Goal: Obtain resource: Download file/media

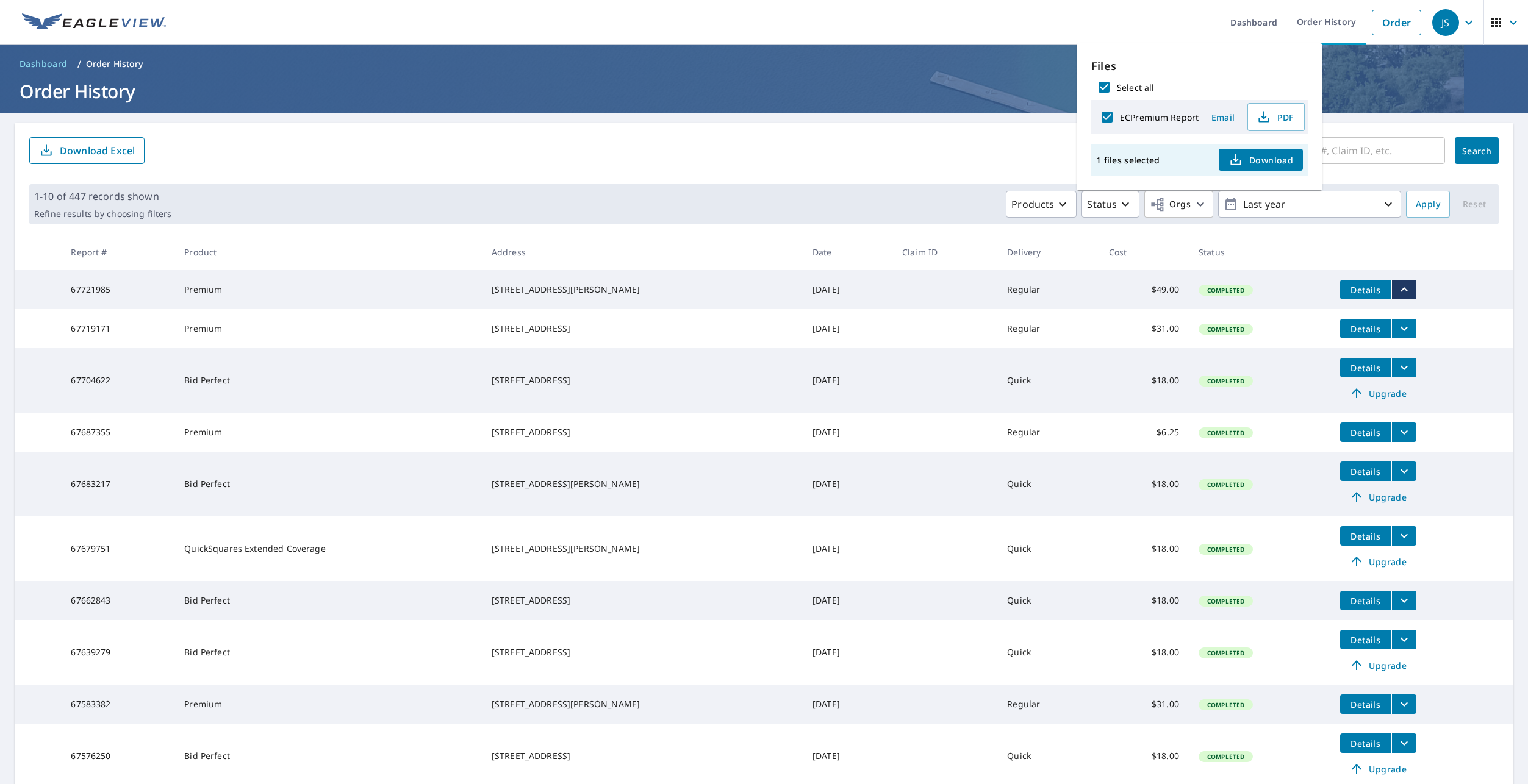
scroll to position [109, 0]
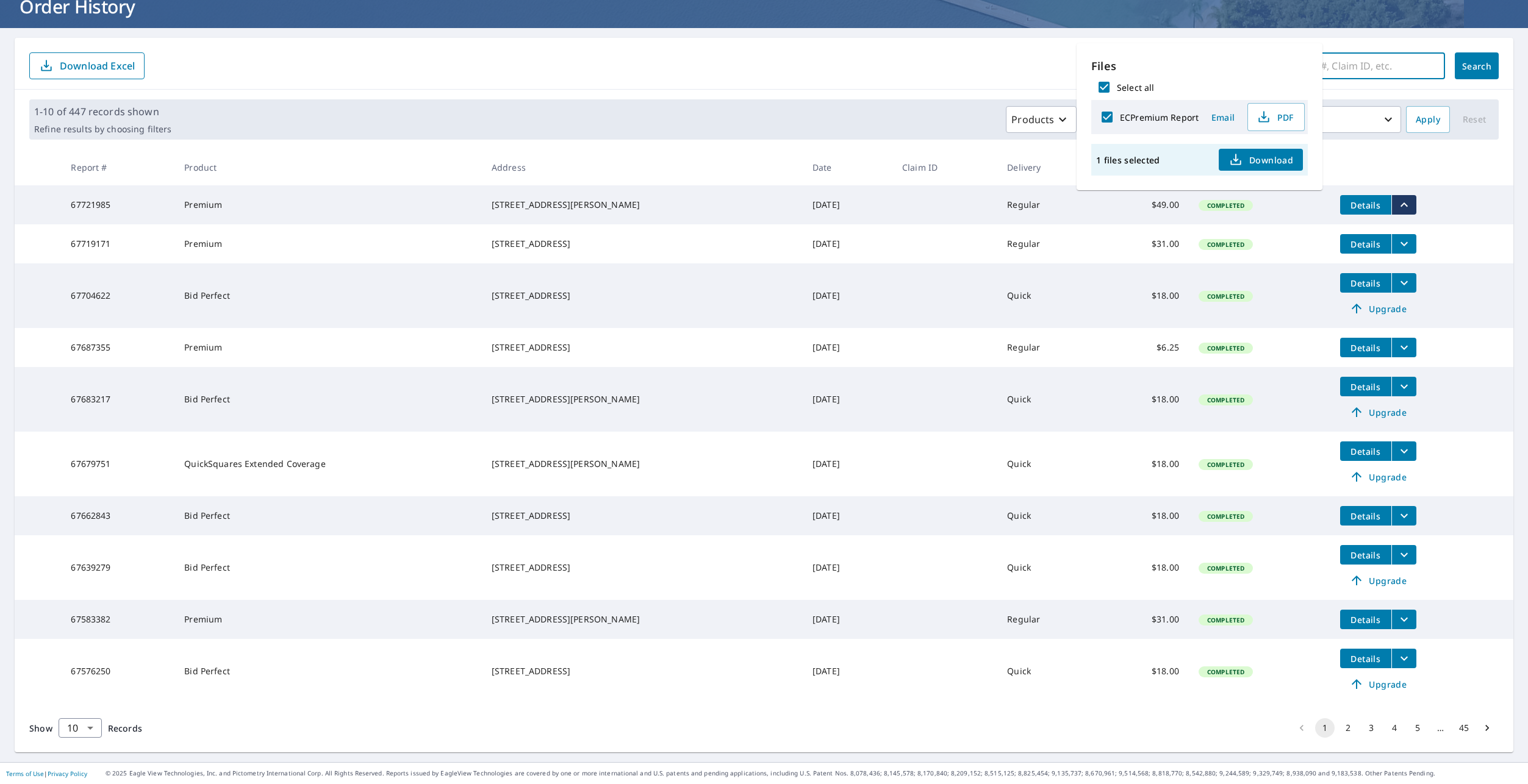
click at [1356, 49] on input "text" at bounding box center [1344, 65] width 203 height 34
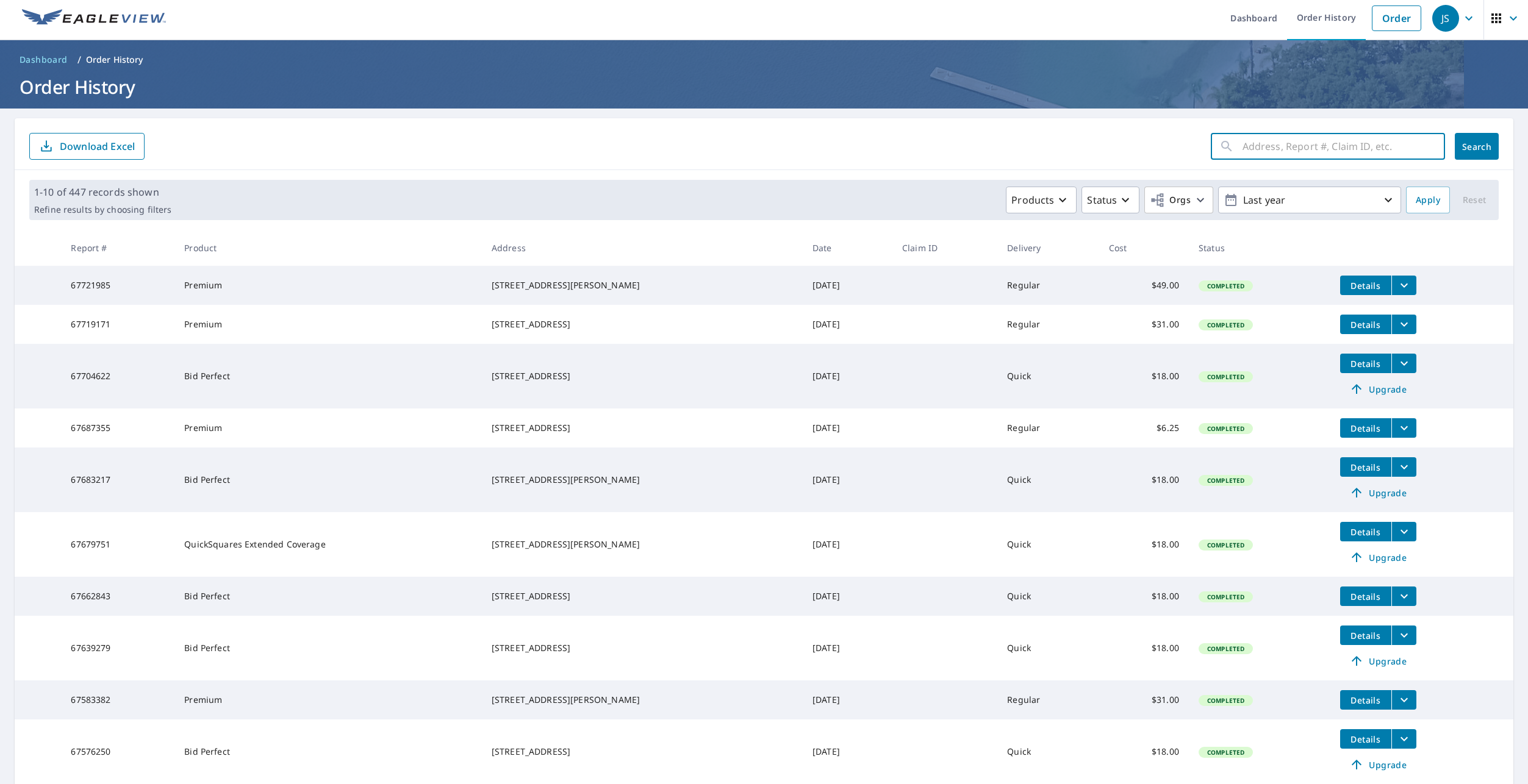
scroll to position [0, 0]
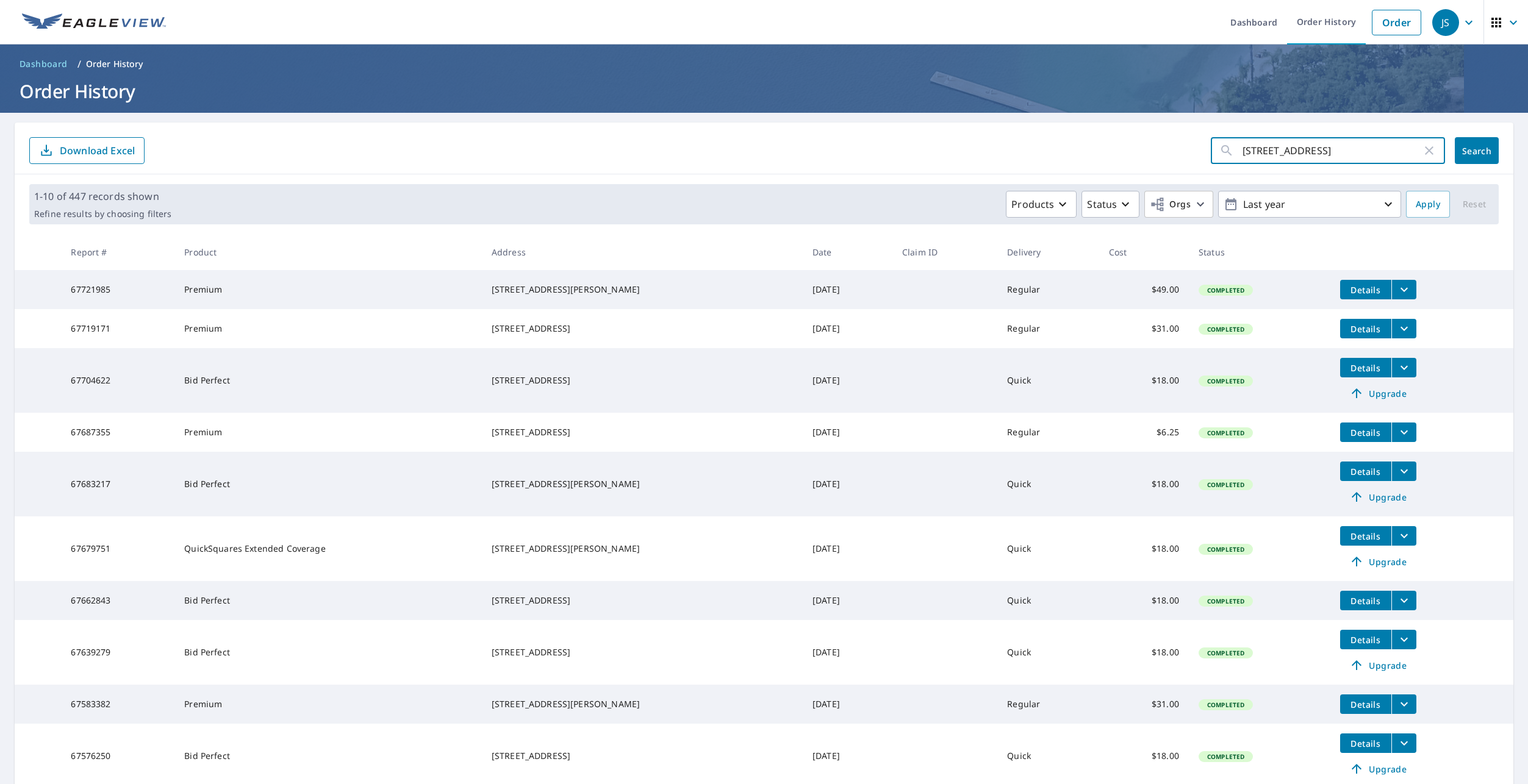
type input "[STREET_ADDRESS]"
click at [1467, 148] on span "Search" at bounding box center [1476, 151] width 24 height 11
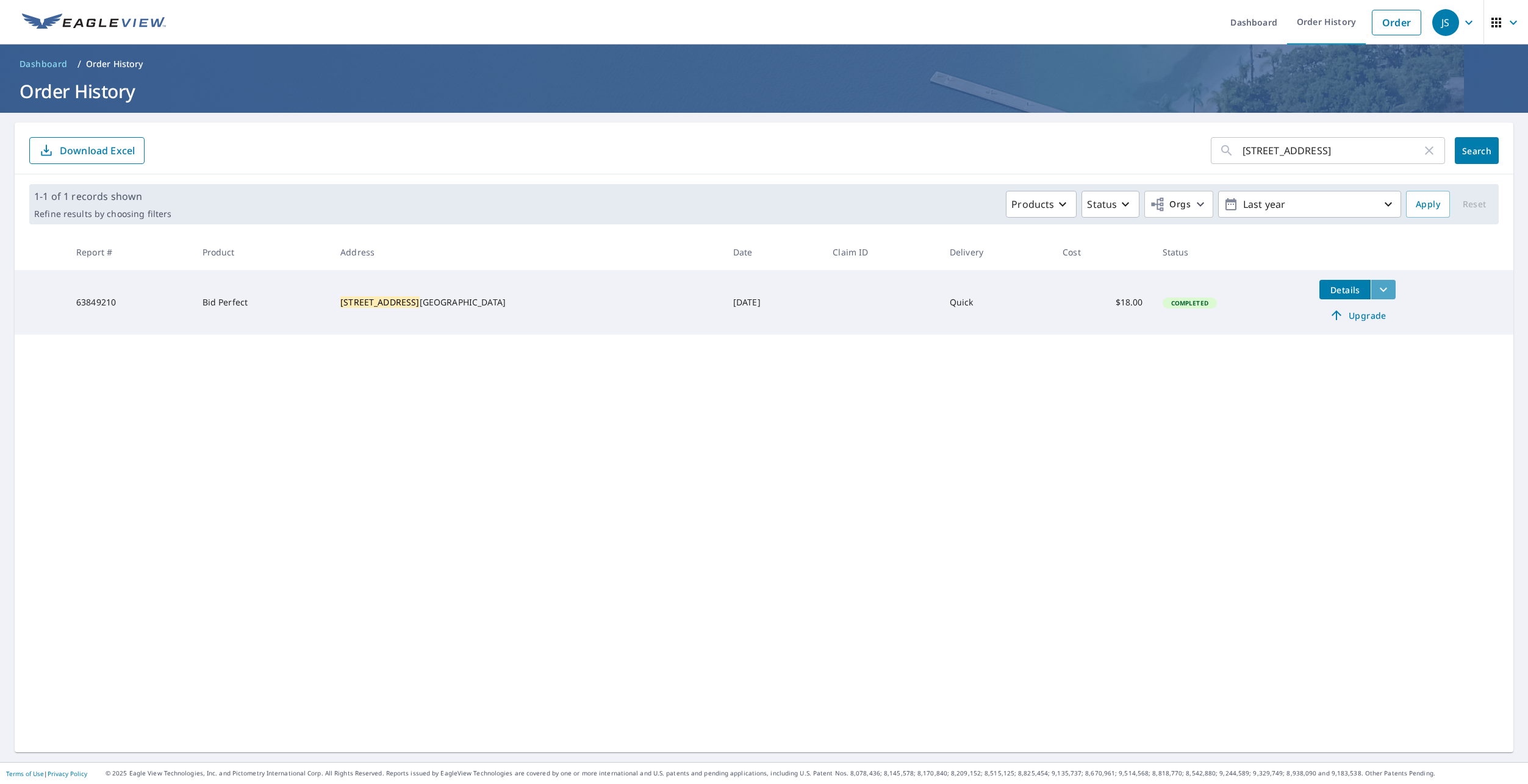
click at [1376, 286] on icon "filesDropdownBtn-63849210" at bounding box center [1383, 289] width 14 height 14
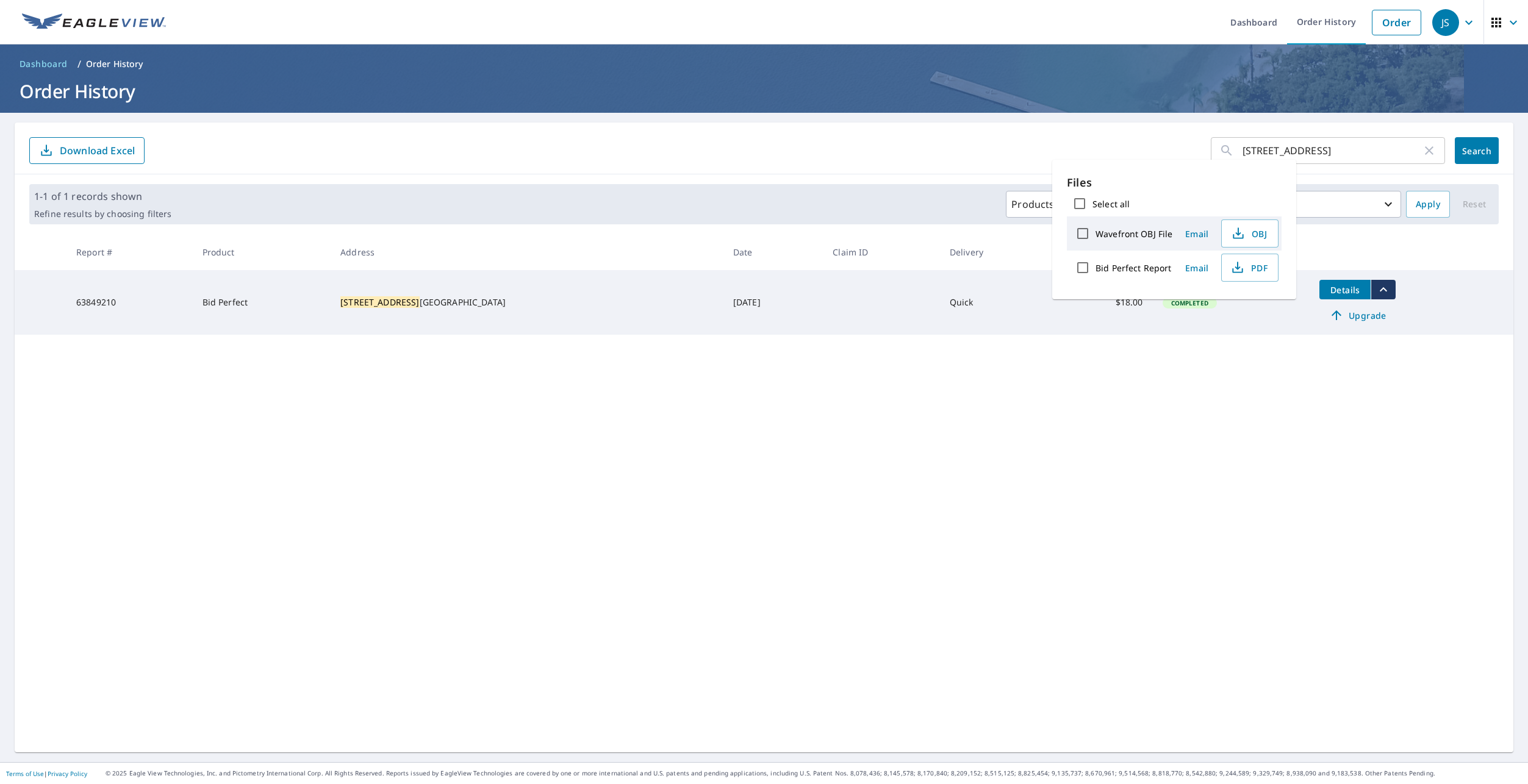
click at [1140, 265] on label "Bid Perfect Report" at bounding box center [1133, 267] width 75 height 11
click at [1096, 265] on input "Bid Perfect Report" at bounding box center [1083, 268] width 26 height 26
checkbox input "true"
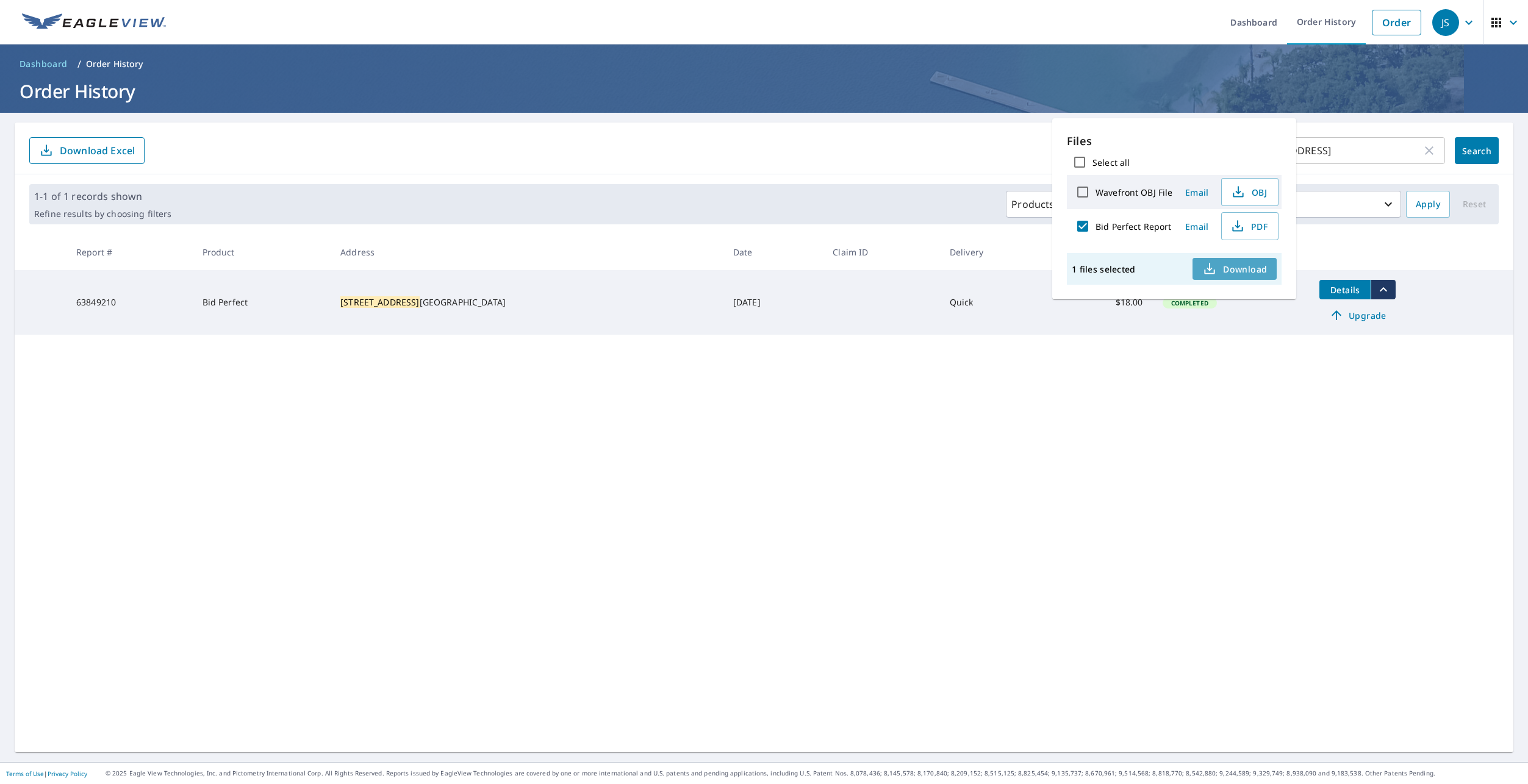
click at [1228, 265] on span "Download" at bounding box center [1234, 269] width 65 height 14
